Goal: Communication & Community: Answer question/provide support

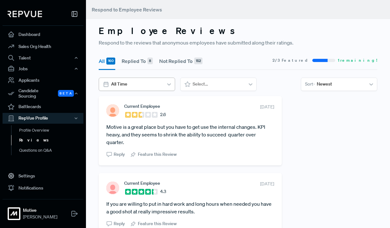
click at [158, 83] on div at bounding box center [136, 84] width 50 height 8
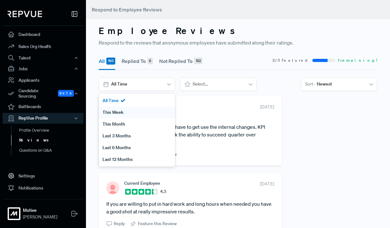
click at [144, 111] on div "This Week" at bounding box center [137, 113] width 76 height 12
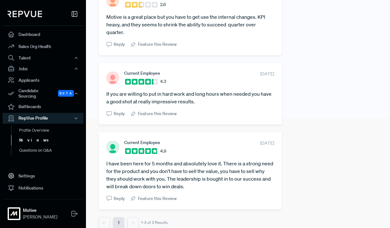
scroll to position [118, 0]
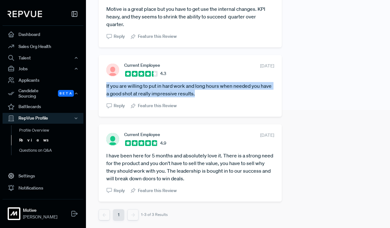
drag, startPoint x: 195, startPoint y: 95, endPoint x: 105, endPoint y: 87, distance: 90.1
click at [105, 87] on div "Current Employee 4.3 [DATE] If you are willing to put in hard work and long hou…" at bounding box center [190, 86] width 183 height 62
copy article "If you are willing to put in hard work and long hours when needed you have a go…"
drag, startPoint x: 188, startPoint y: 179, endPoint x: 105, endPoint y: 154, distance: 87.3
click at [105, 154] on div "Current Employee 4.9 [DATE] I have been here for 5 months and absolutely love i…" at bounding box center [190, 162] width 183 height 77
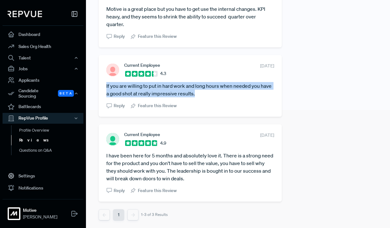
copy article "I have been here for 5 months and absolutely love it. There is a strong need fo…"
click at [46, 146] on link "Questions on Q&A" at bounding box center [51, 150] width 81 height 10
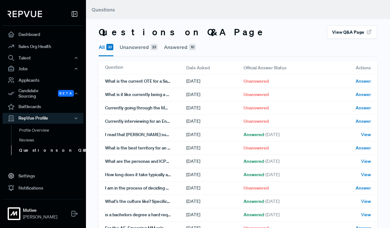
click at [150, 50] on button "Unanswered 23" at bounding box center [139, 47] width 38 height 17
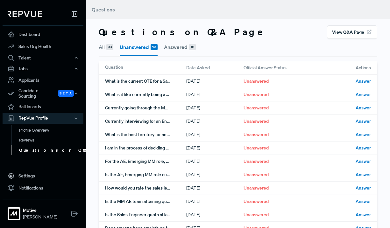
click at [112, 48] on span "33" at bounding box center [109, 47] width 7 height 6
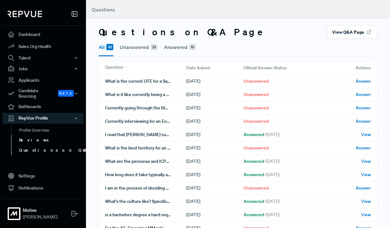
click at [43, 136] on link "Reviews" at bounding box center [51, 140] width 81 height 10
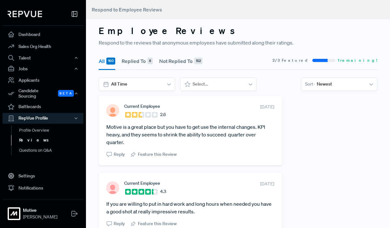
scroll to position [19, 0]
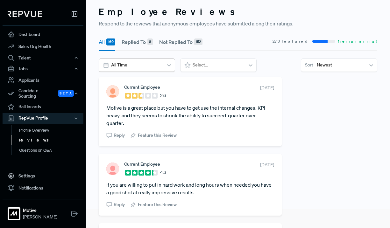
click at [161, 68] on div at bounding box center [136, 65] width 50 height 8
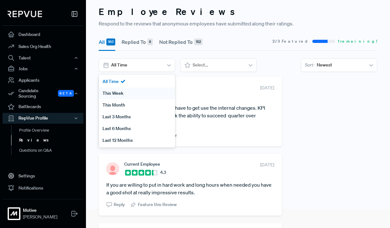
click at [145, 93] on div "This Week" at bounding box center [137, 93] width 76 height 12
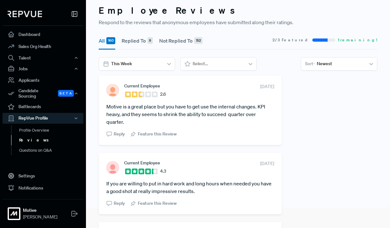
scroll to position [18, 0]
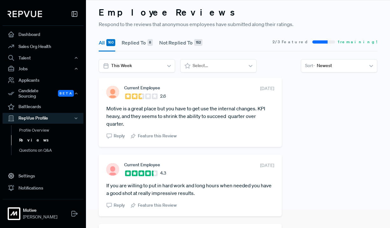
drag, startPoint x: 104, startPoint y: 107, endPoint x: 157, endPoint y: 122, distance: 55.8
click at [157, 122] on div "Current Employee 2.6 [DATE] Motive is a great place but you have to get use the…" at bounding box center [190, 112] width 183 height 69
copy article "Motive is a great place but you have to get use the internal changes. KPI heavy…"
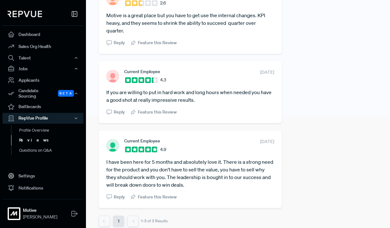
scroll to position [113, 0]
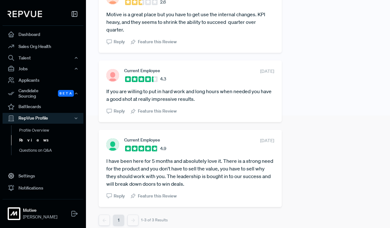
click at [117, 110] on span "Reply" at bounding box center [119, 111] width 11 height 7
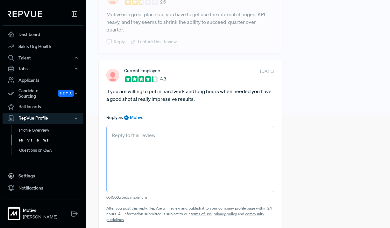
click at [164, 143] on textarea at bounding box center [190, 159] width 168 height 66
paste textarea "Thank you for sharing your perspective! We know this environment takes dedicati…"
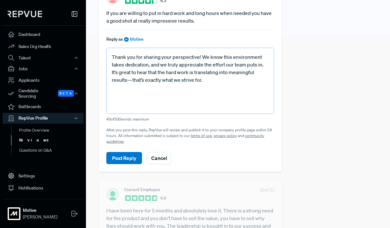
scroll to position [193, 0]
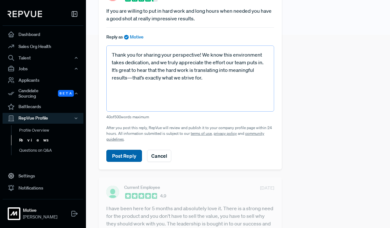
type textarea "Thank you for sharing your perspective! We know this environment takes dedicati…"
click at [129, 158] on button "Post Reply" at bounding box center [124, 156] width 36 height 12
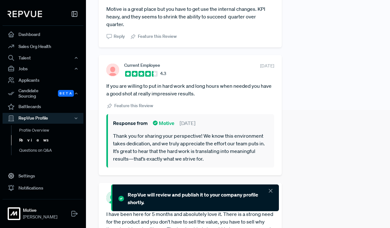
scroll to position [177, 0]
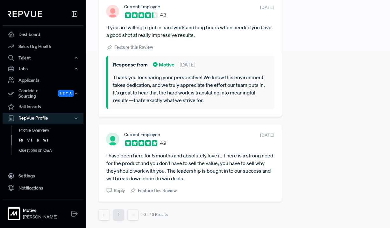
click at [117, 191] on span "Reply" at bounding box center [119, 190] width 11 height 7
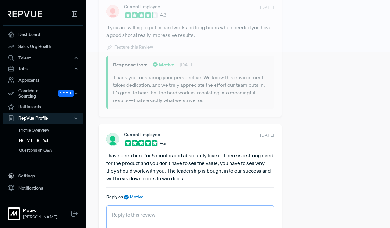
paste textarea "We’re so glad to hear you’re having such a positive experience in your first mo…"
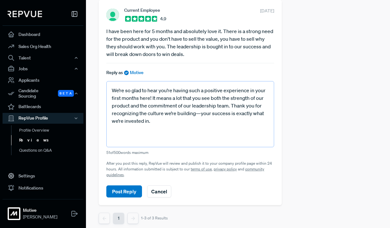
scroll to position [304, 0]
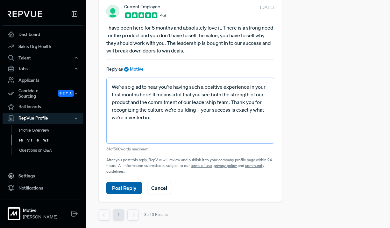
type textarea "We’re so glad to hear you’re having such a positive experience in your first mo…"
click at [118, 188] on button "Post Reply" at bounding box center [124, 188] width 36 height 12
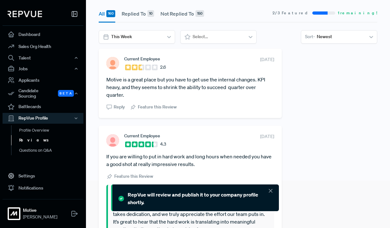
scroll to position [0, 0]
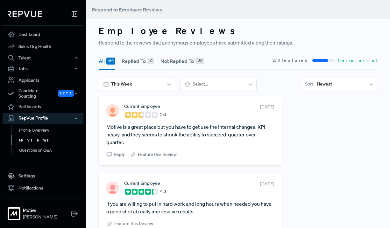
click at [196, 122] on section "Current Employee 2.6 [DATE] Motive is a great place but you have to get use the…" at bounding box center [190, 131] width 168 height 54
